Goal: Task Accomplishment & Management: Use online tool/utility

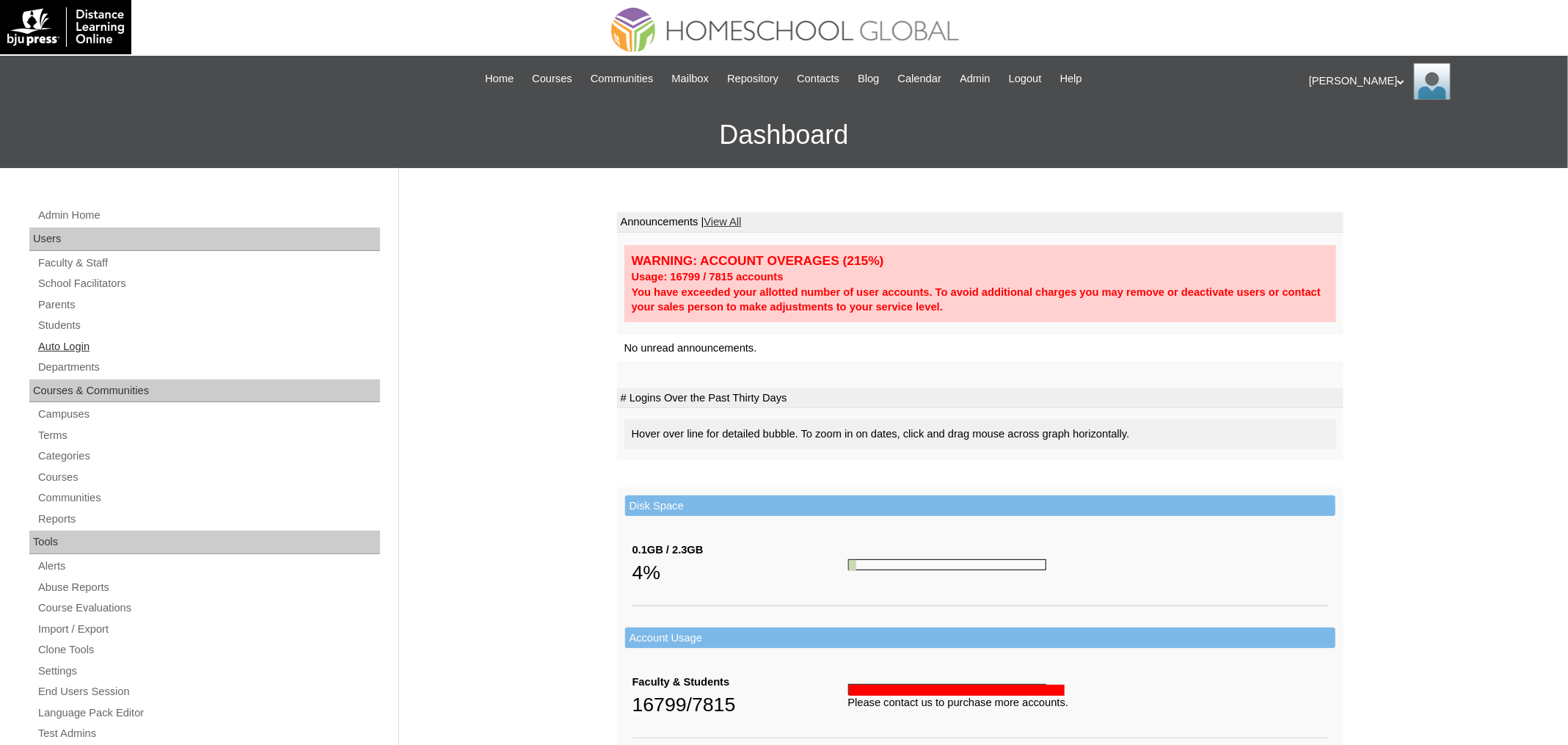
click at [79, 342] on link "Auto Login" at bounding box center [208, 347] width 343 height 18
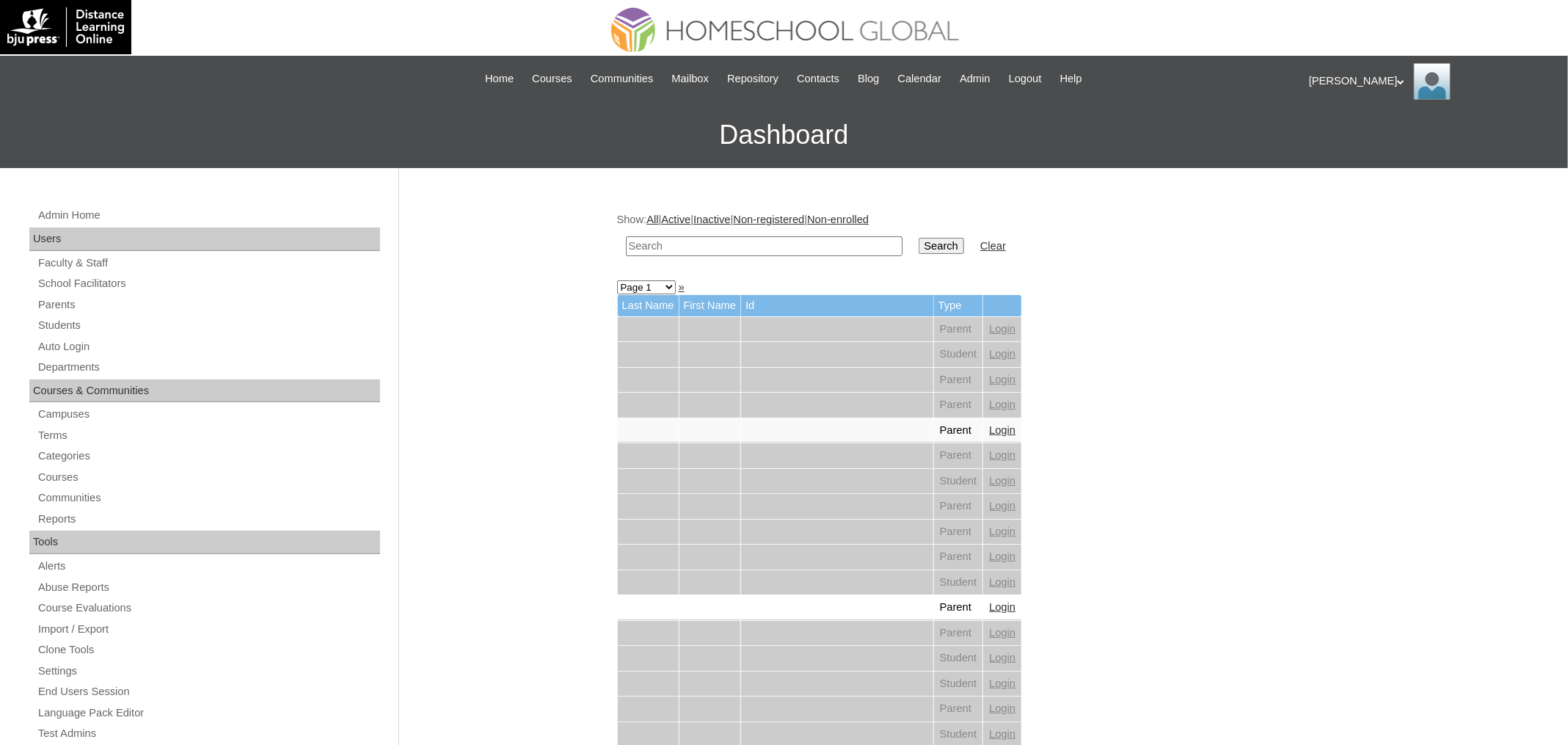
click at [678, 244] on input "text" at bounding box center [764, 247] width 276 height 20
paste input "[PERSON_NAME]"
type input "[PERSON_NAME]"
click at [919, 238] on input "Search" at bounding box center [941, 245] width 46 height 16
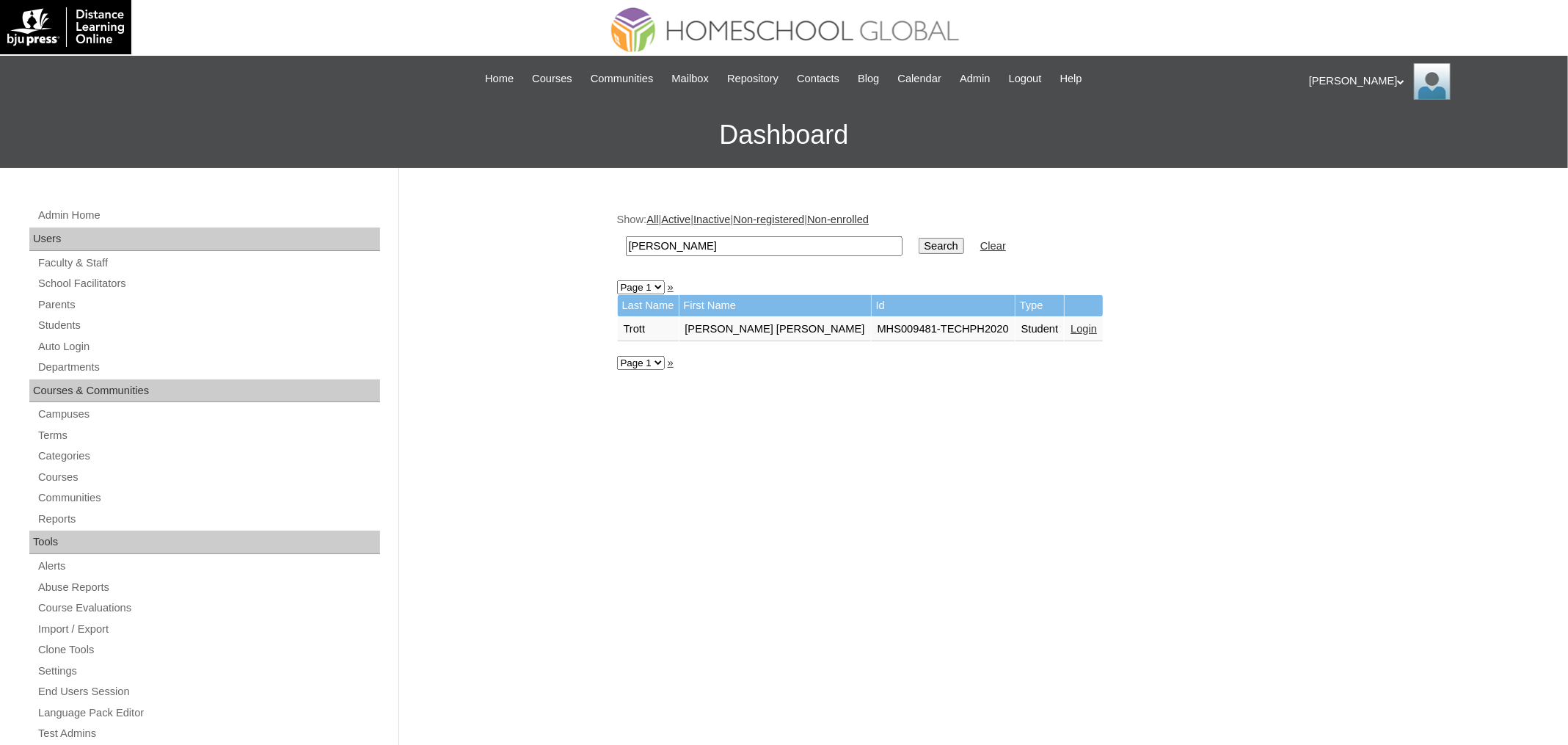
click at [1071, 326] on link "Login" at bounding box center [1083, 329] width 26 height 12
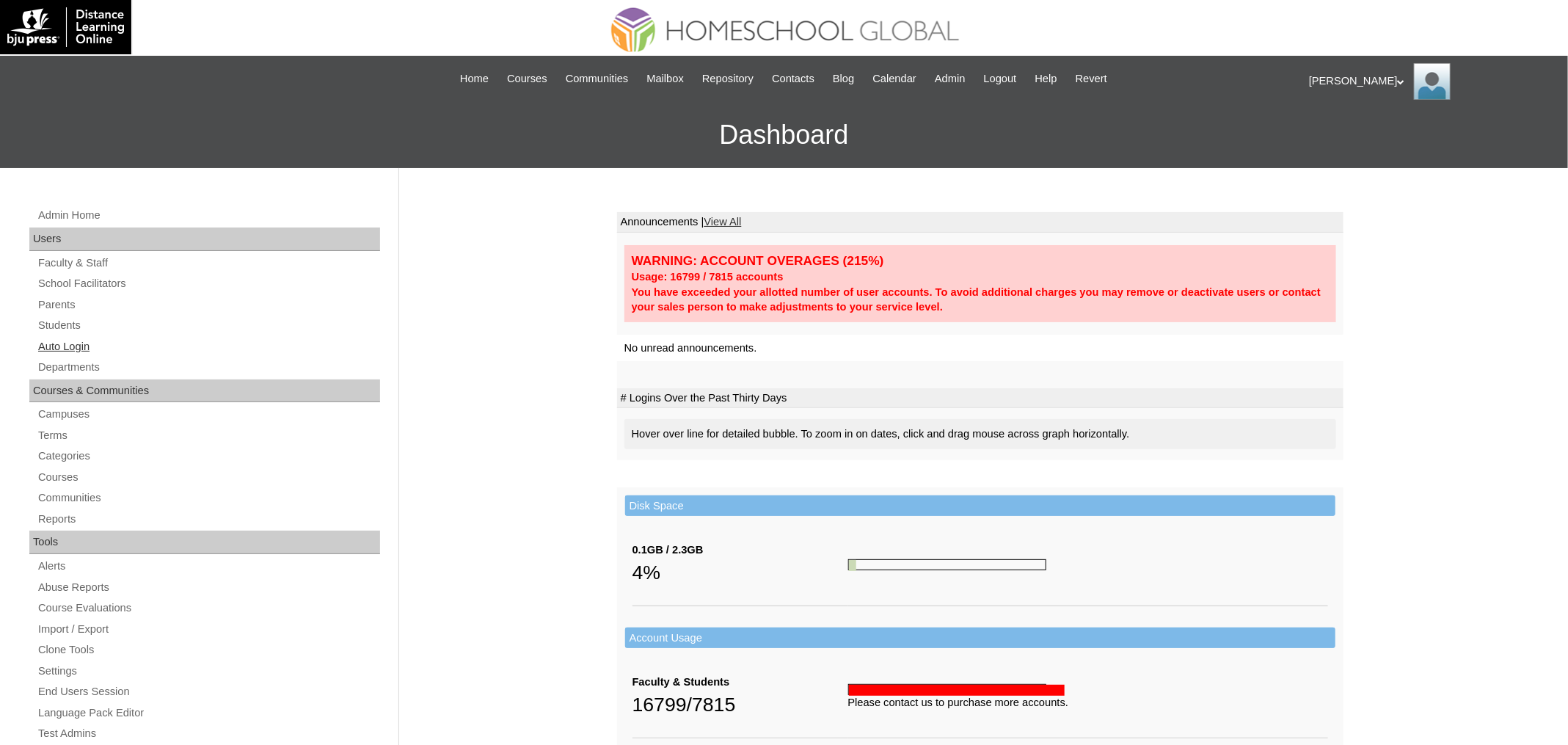
click at [80, 345] on link "Auto Login" at bounding box center [208, 347] width 343 height 18
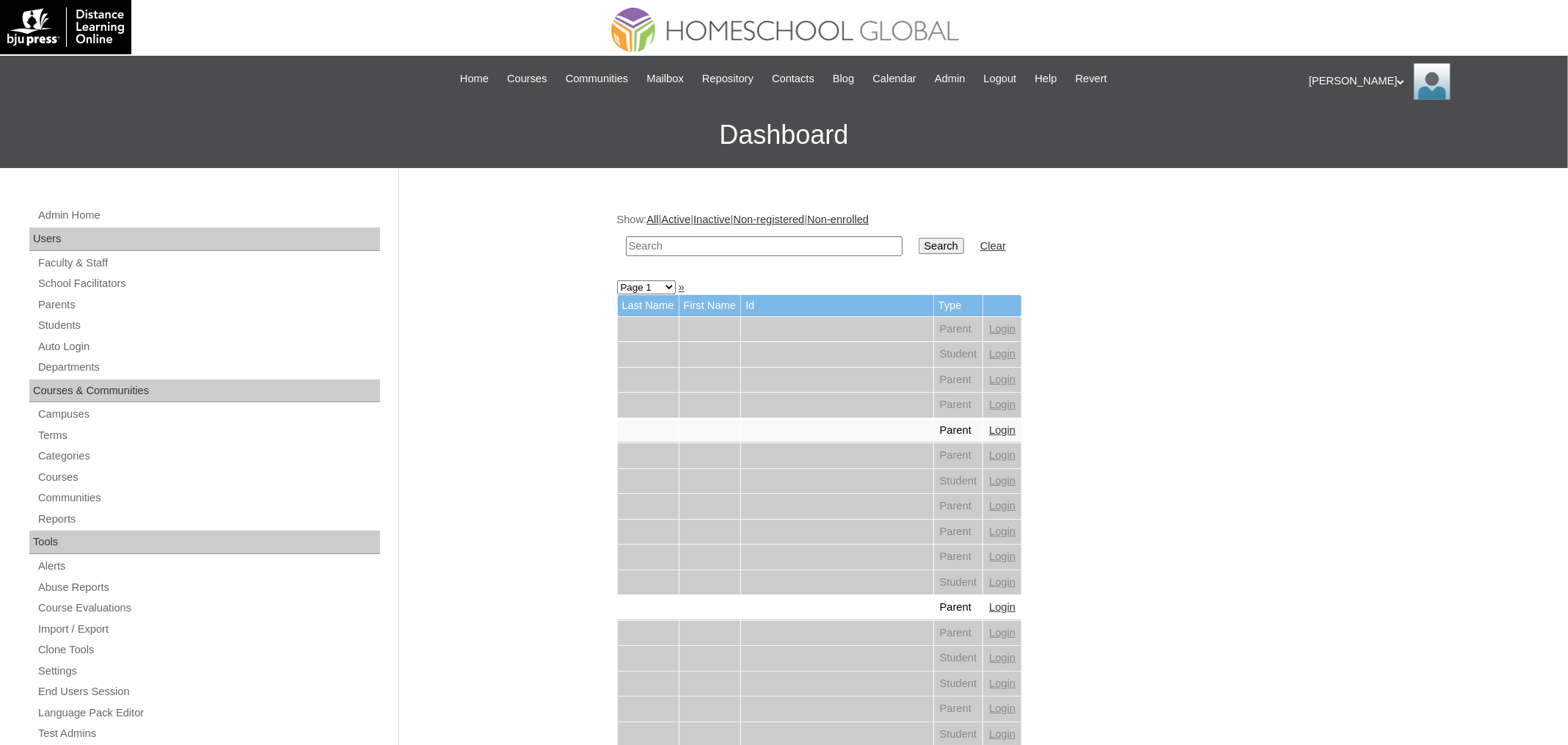
click at [749, 244] on input "text" at bounding box center [764, 247] width 276 height 20
paste input "[PERSON_NAME]"
type input "[PERSON_NAME]"
click at [919, 238] on input "Search" at bounding box center [941, 245] width 46 height 16
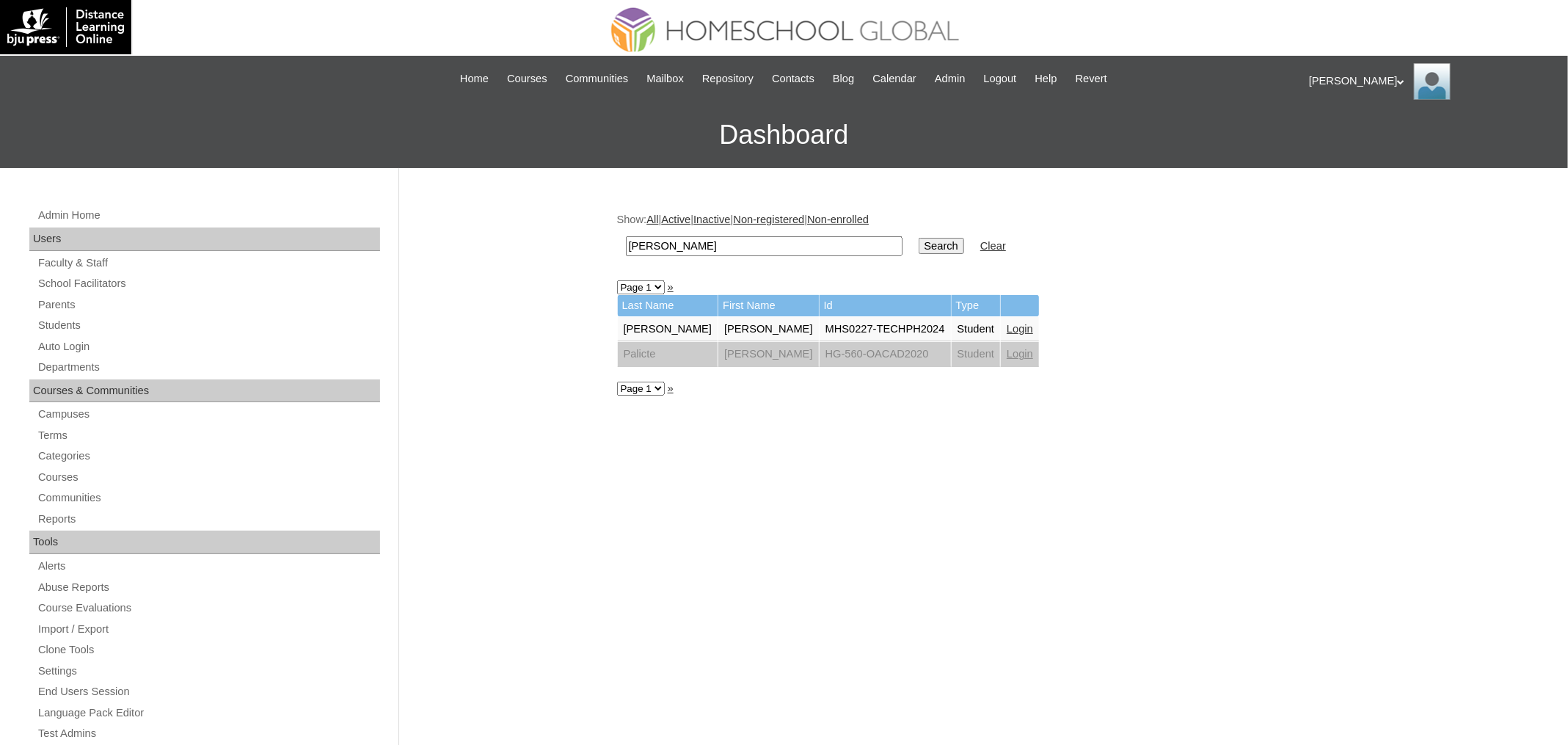
click at [1007, 331] on link "Login" at bounding box center [1020, 329] width 26 height 12
